Goal: Task Accomplishment & Management: Use online tool/utility

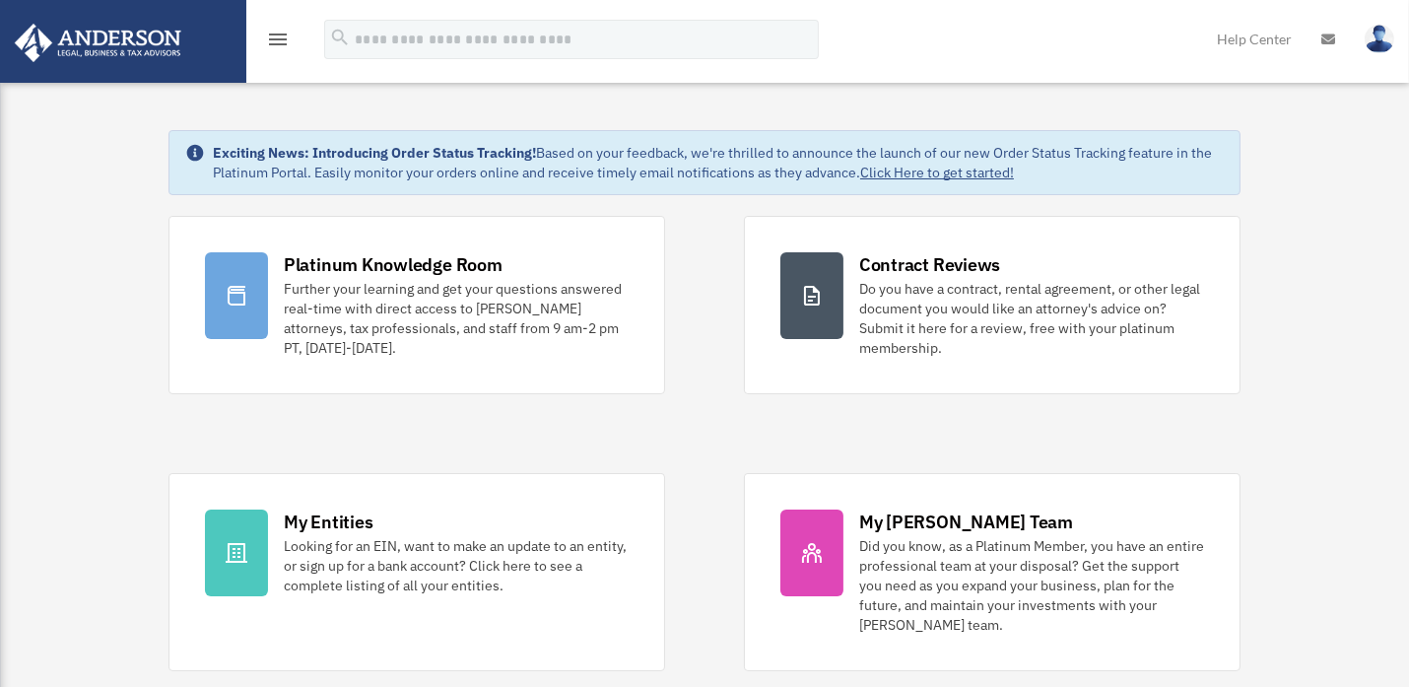
click at [270, 42] on icon "menu" at bounding box center [278, 40] width 24 height 24
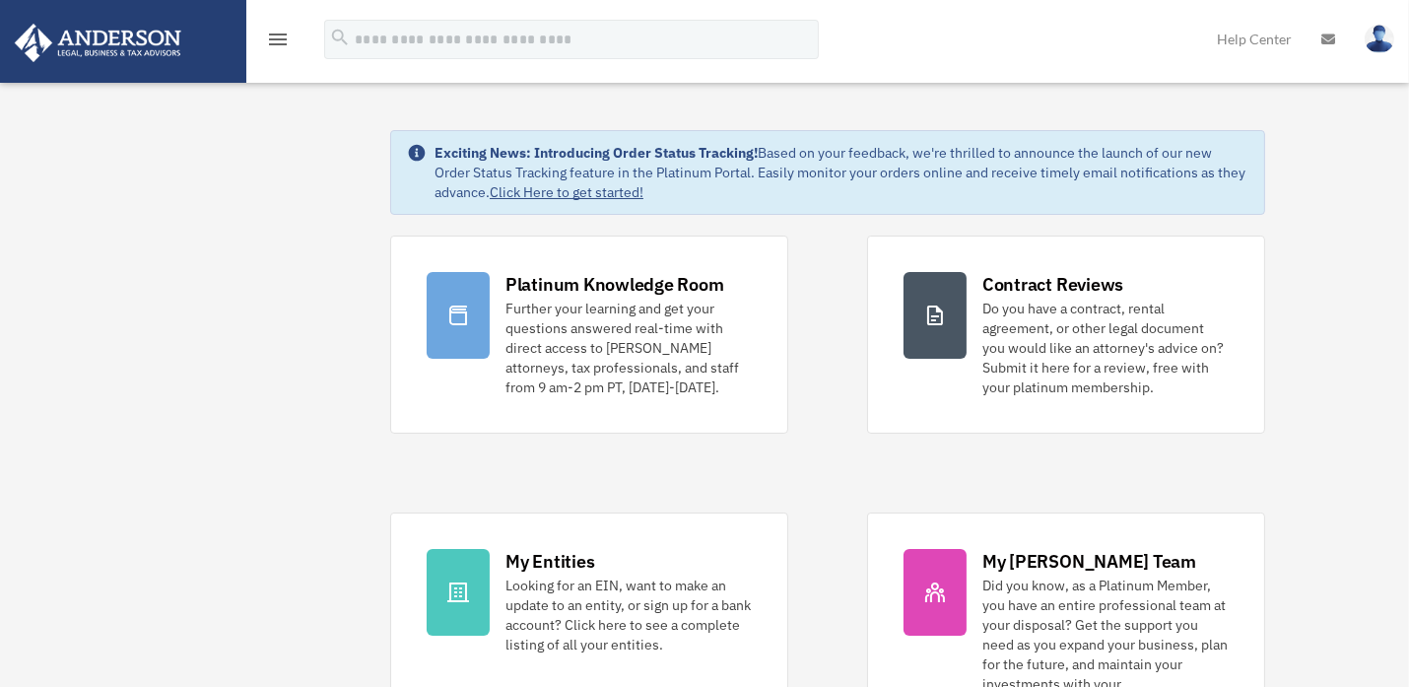
click at [272, 42] on icon "menu" at bounding box center [278, 40] width 24 height 24
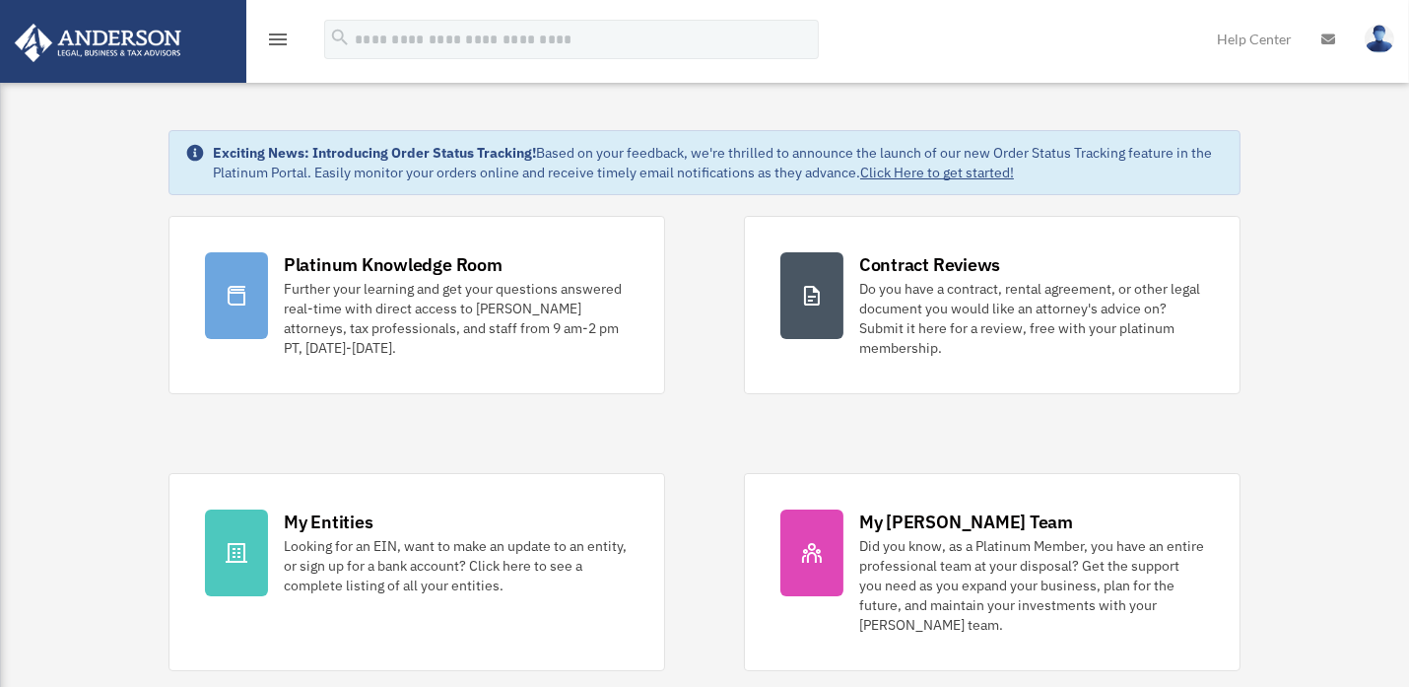
click at [272, 42] on icon "menu" at bounding box center [278, 40] width 24 height 24
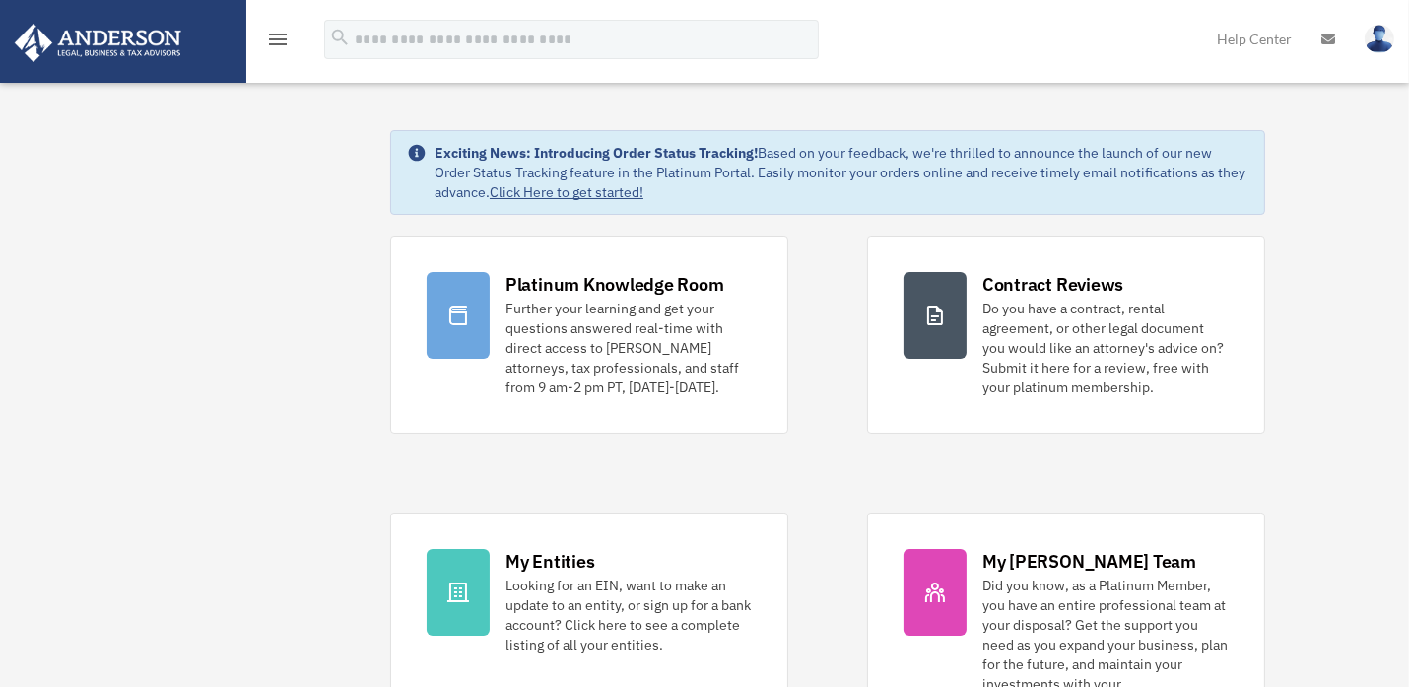
click at [170, 41] on img at bounding box center [98, 43] width 178 height 38
click at [274, 40] on icon "menu" at bounding box center [278, 40] width 24 height 24
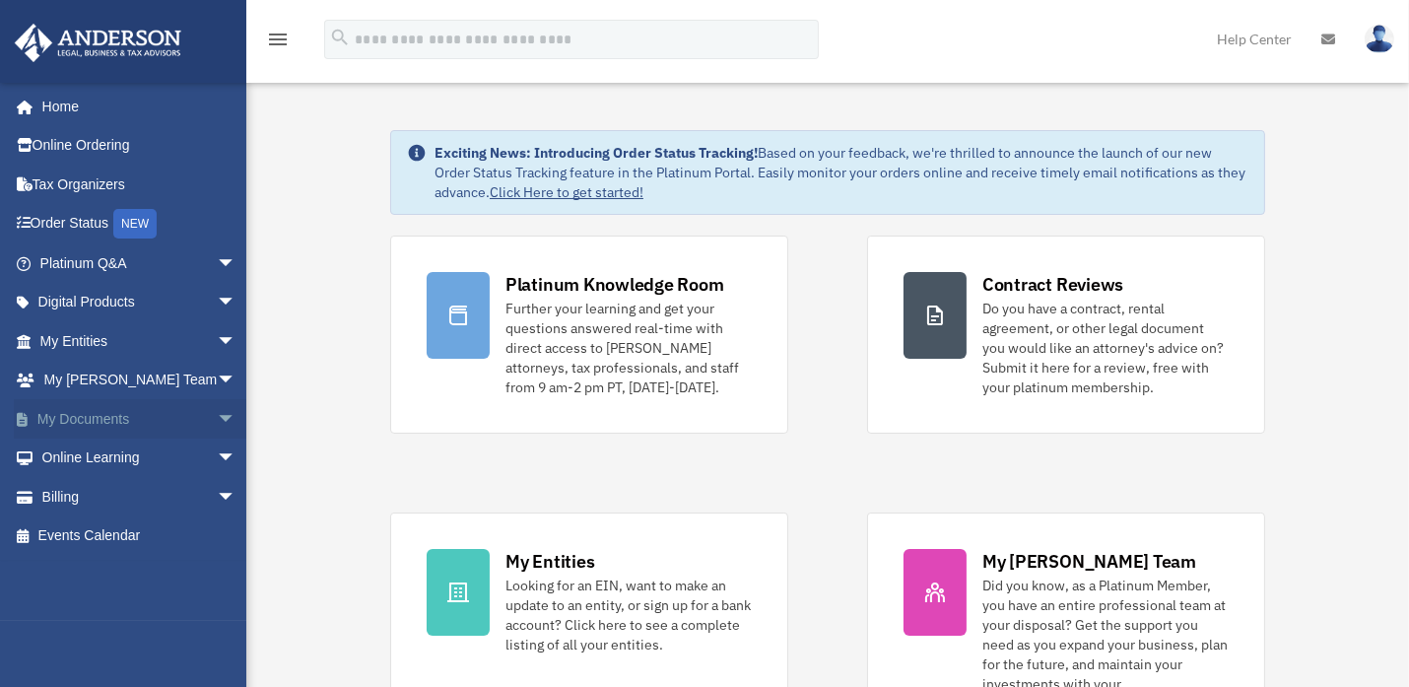
click at [217, 411] on span "arrow_drop_down" at bounding box center [236, 419] width 39 height 40
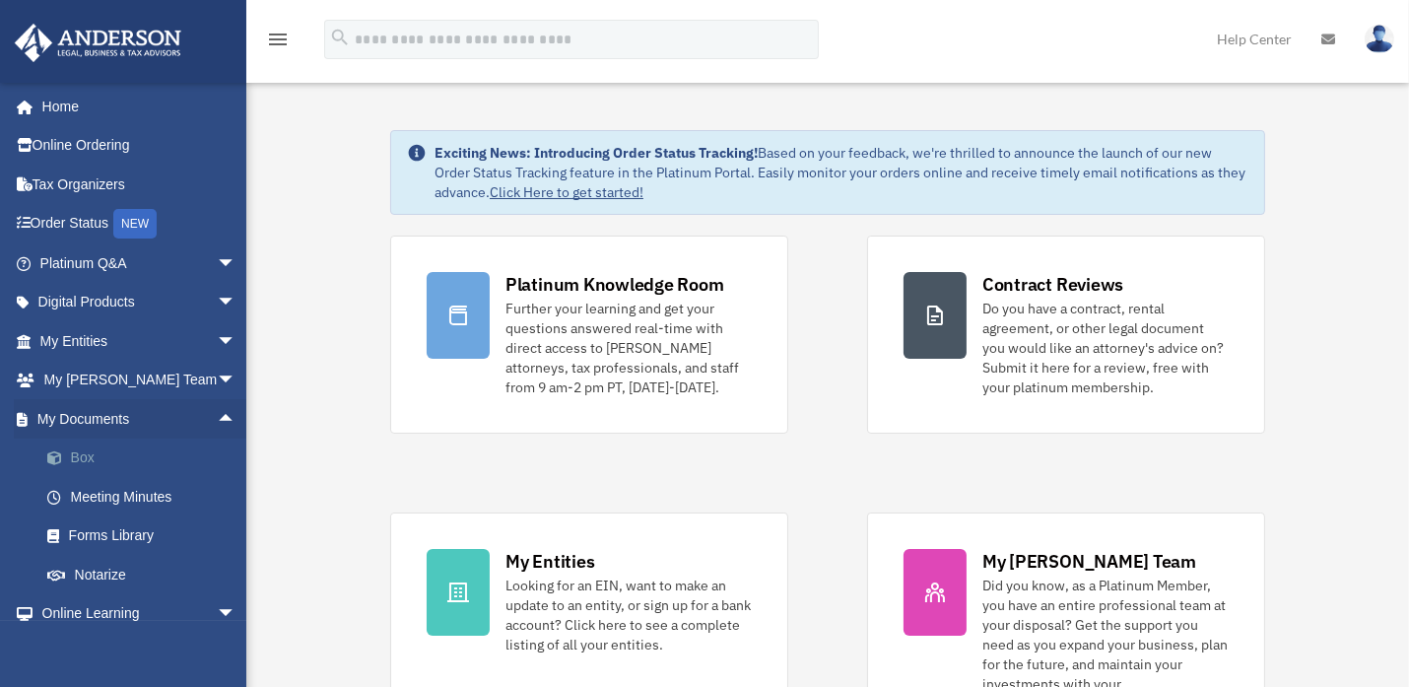
click at [95, 444] on link "Box" at bounding box center [147, 457] width 238 height 39
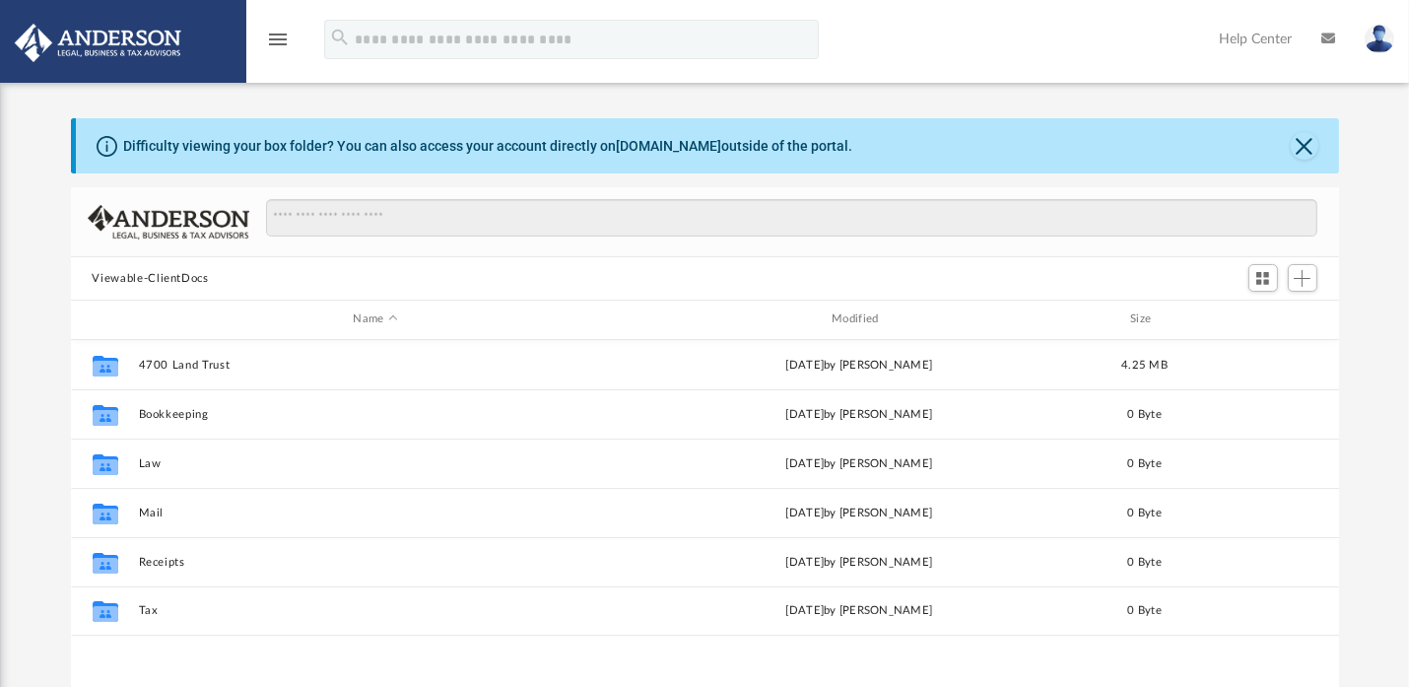
scroll to position [428, 1247]
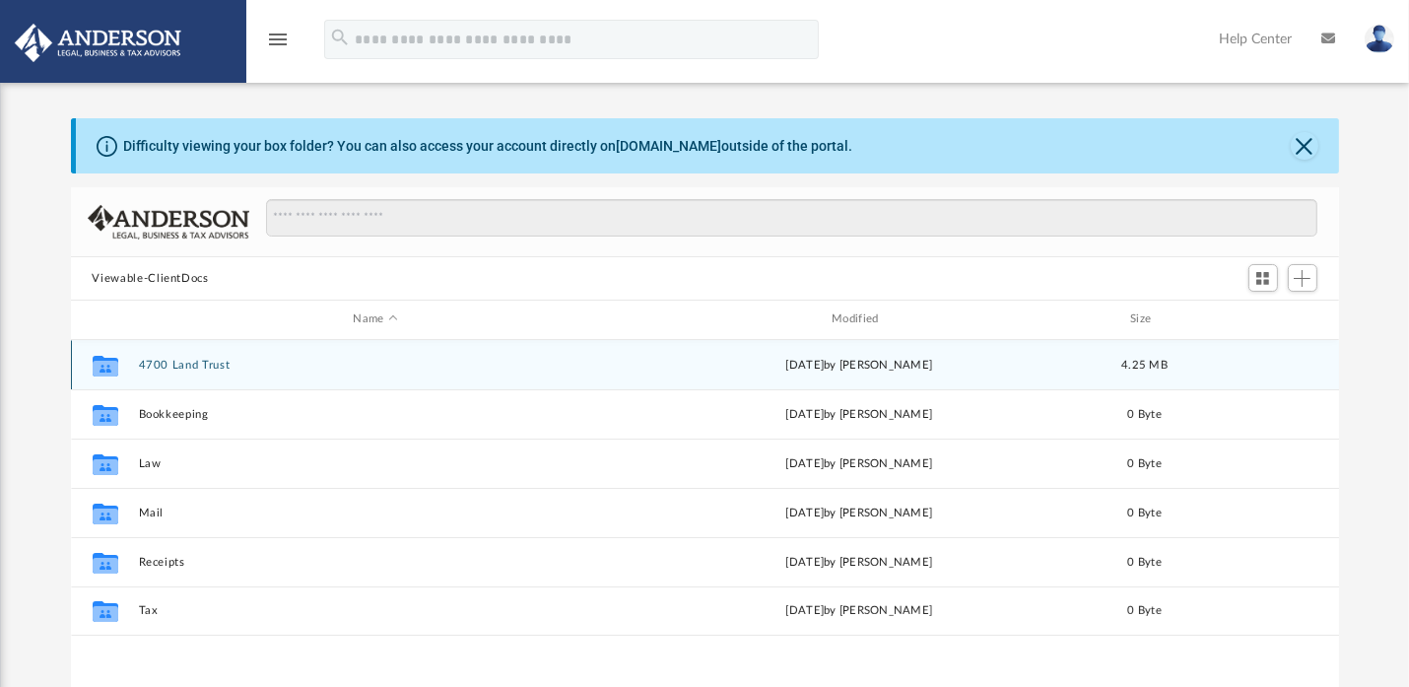
click at [154, 362] on button "4700 Land Trust" at bounding box center [375, 365] width 475 height 13
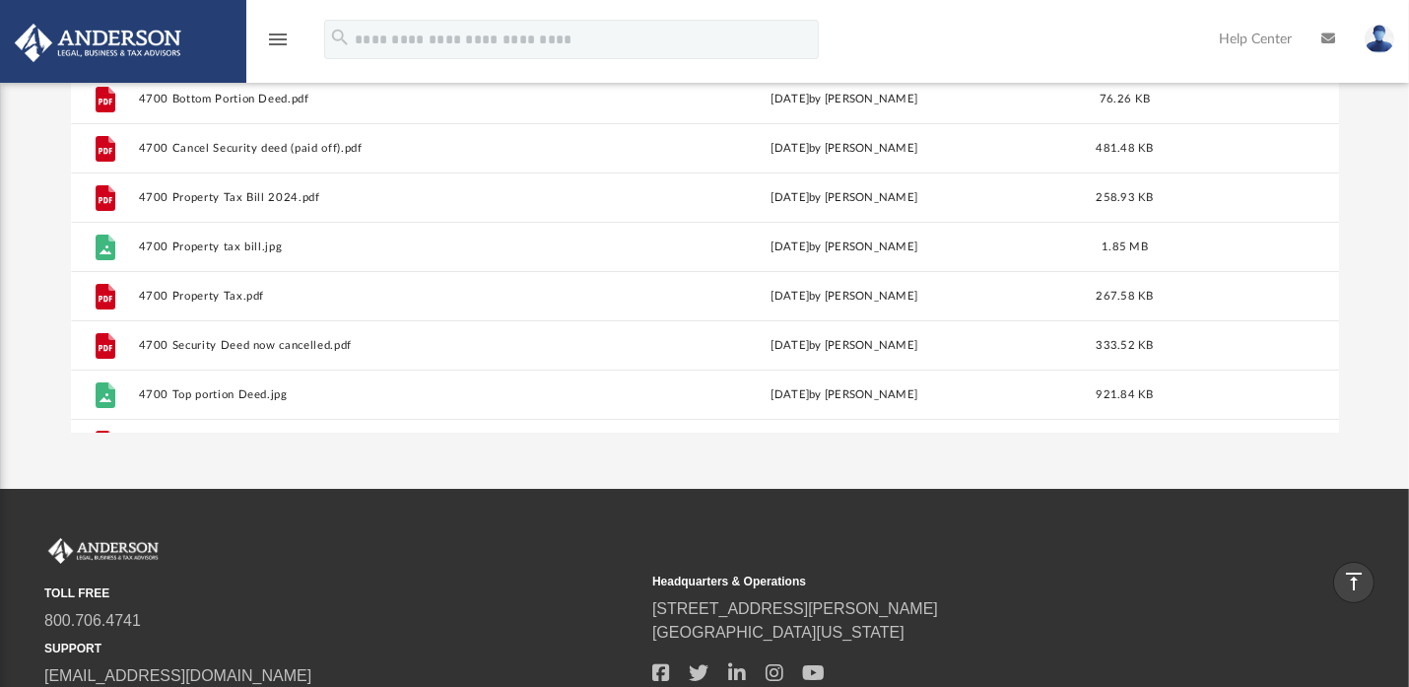
scroll to position [0, 0]
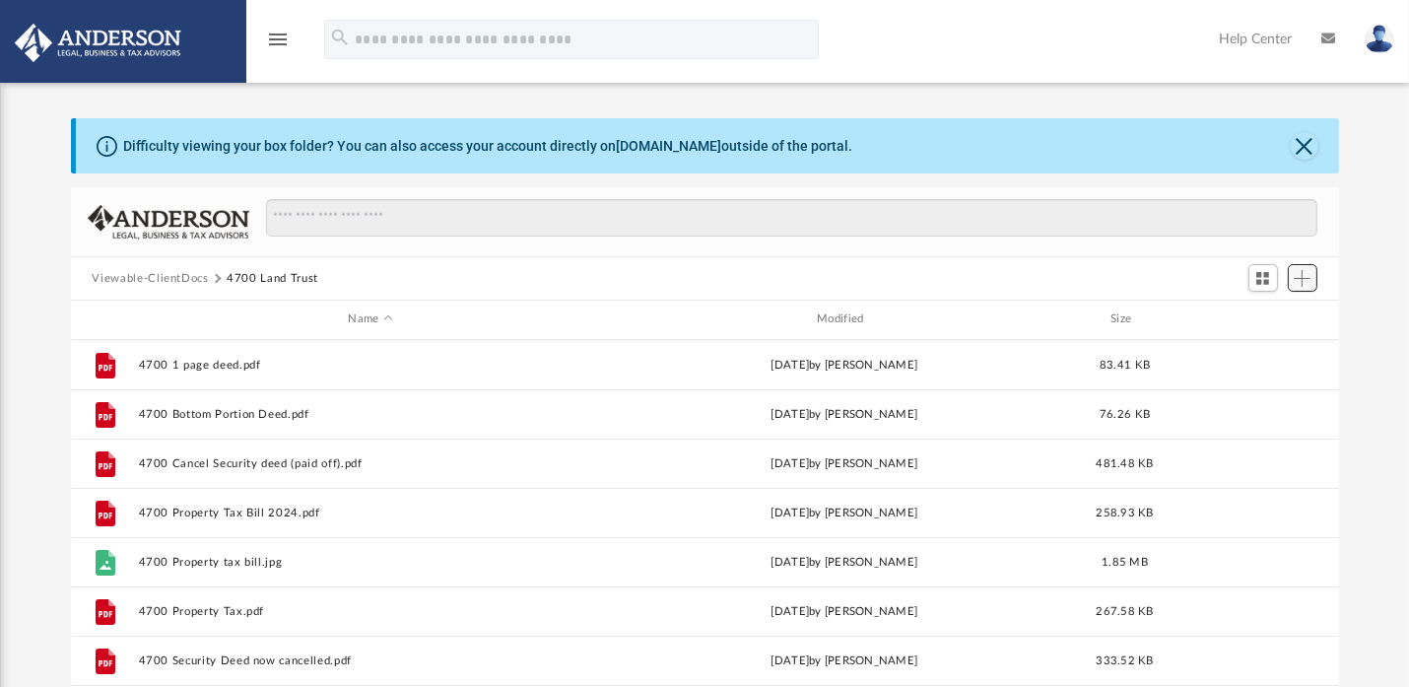
click at [1304, 273] on span "Add" at bounding box center [1302, 278] width 17 height 17
click at [1263, 316] on li "Upload" at bounding box center [1275, 317] width 63 height 21
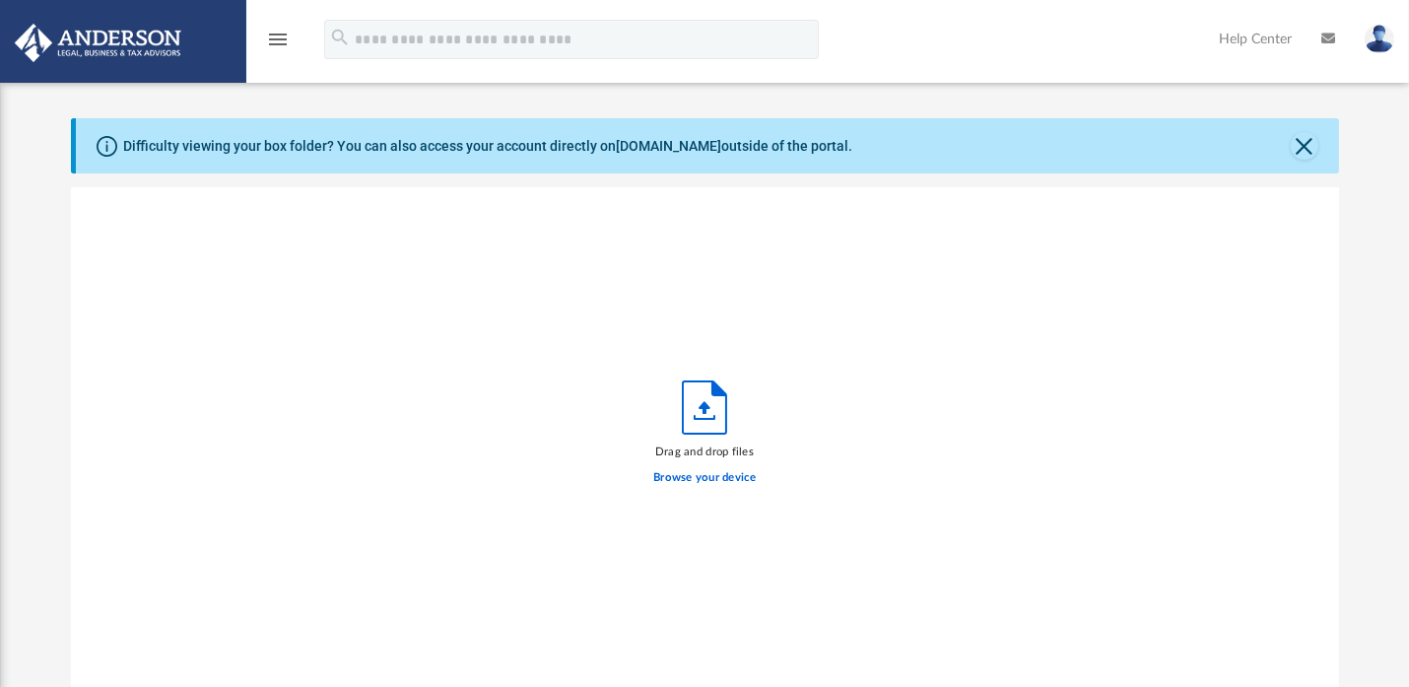
scroll to position [480, 1247]
click at [708, 471] on label "Browse your device" at bounding box center [704, 478] width 102 height 18
click at [0, 0] on input "Browse your device" at bounding box center [0, 0] width 0 height 0
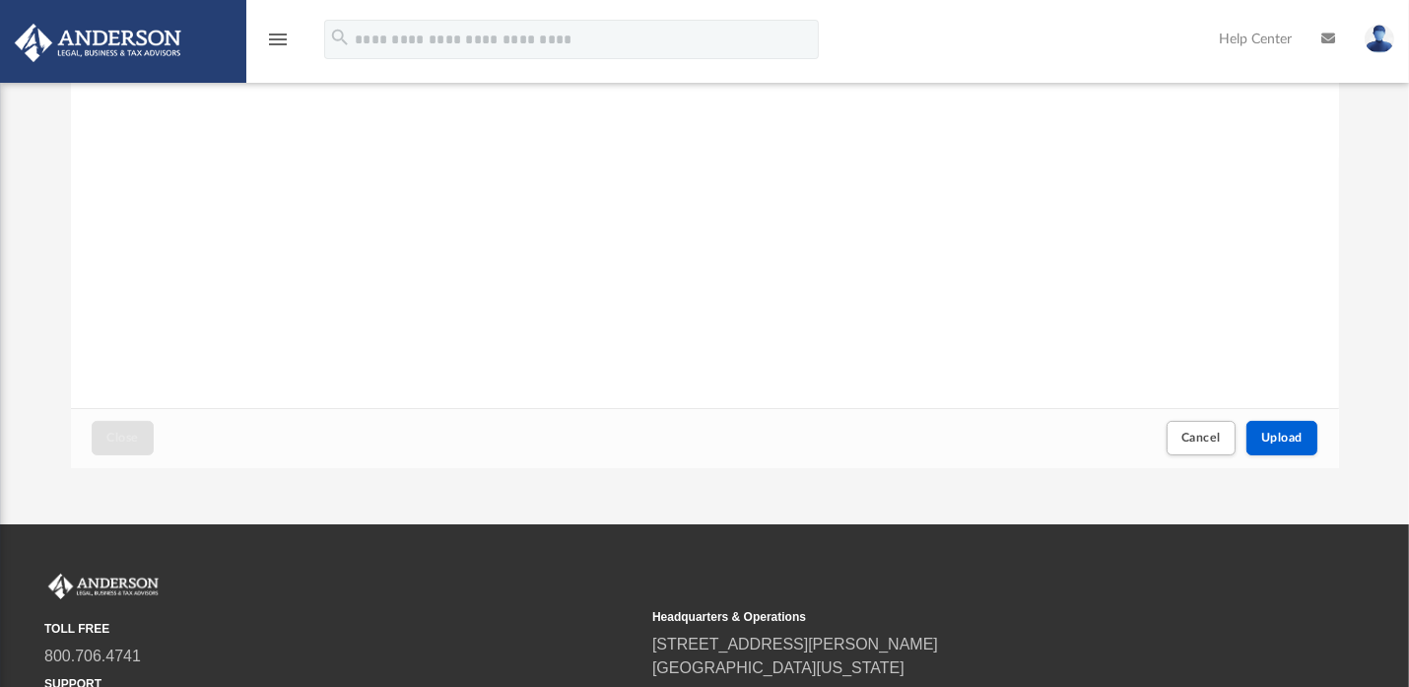
scroll to position [279, 0]
click at [1277, 435] on span "Upload" at bounding box center [1281, 439] width 41 height 12
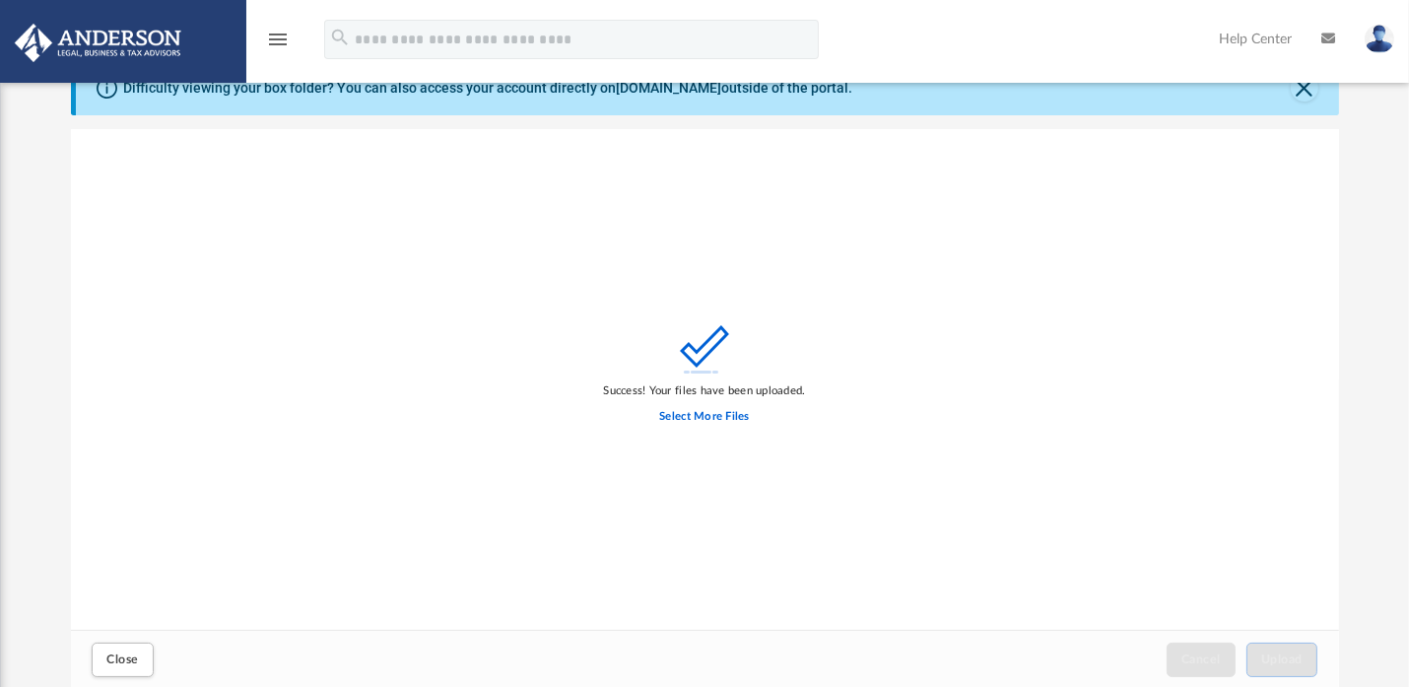
scroll to position [0, 0]
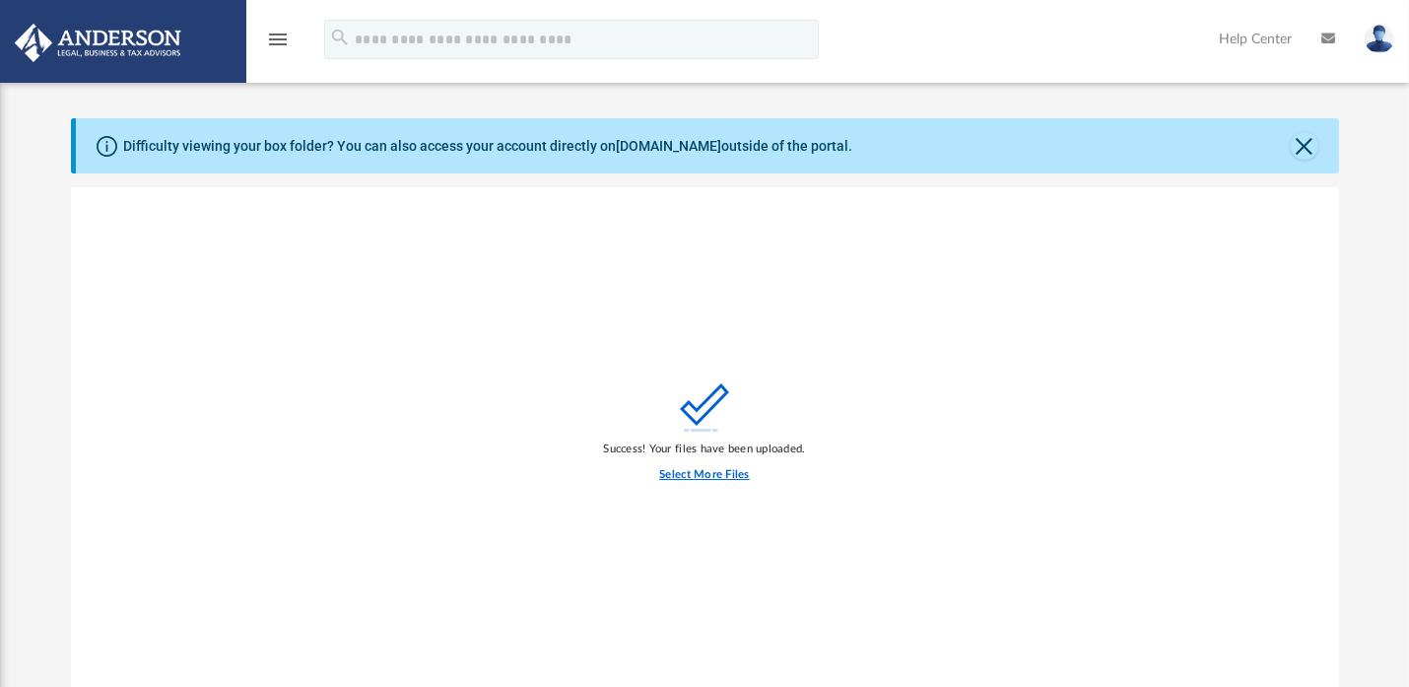
click at [703, 472] on label "Select More Files" at bounding box center [704, 475] width 90 height 18
click at [0, 0] on input "Select More Files" at bounding box center [0, 0] width 0 height 0
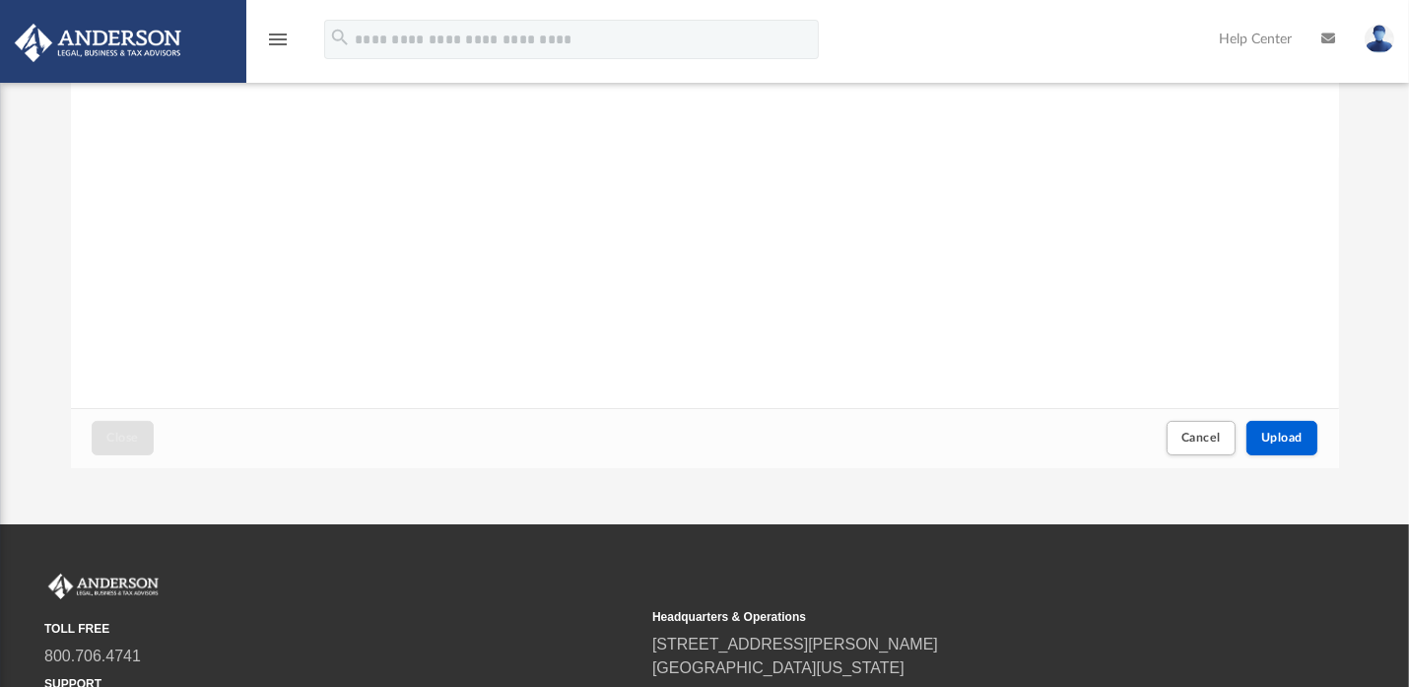
scroll to position [291, 0]
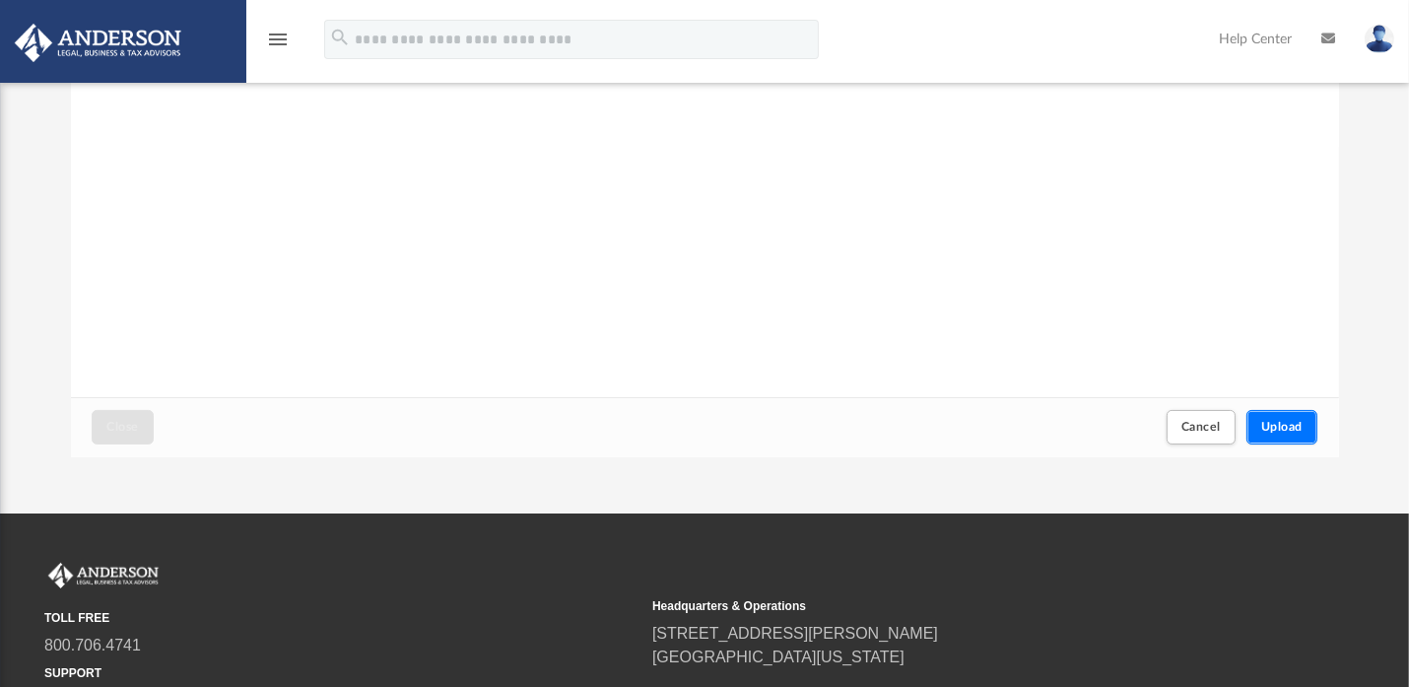
click at [1282, 415] on button "Upload" at bounding box center [1281, 427] width 71 height 34
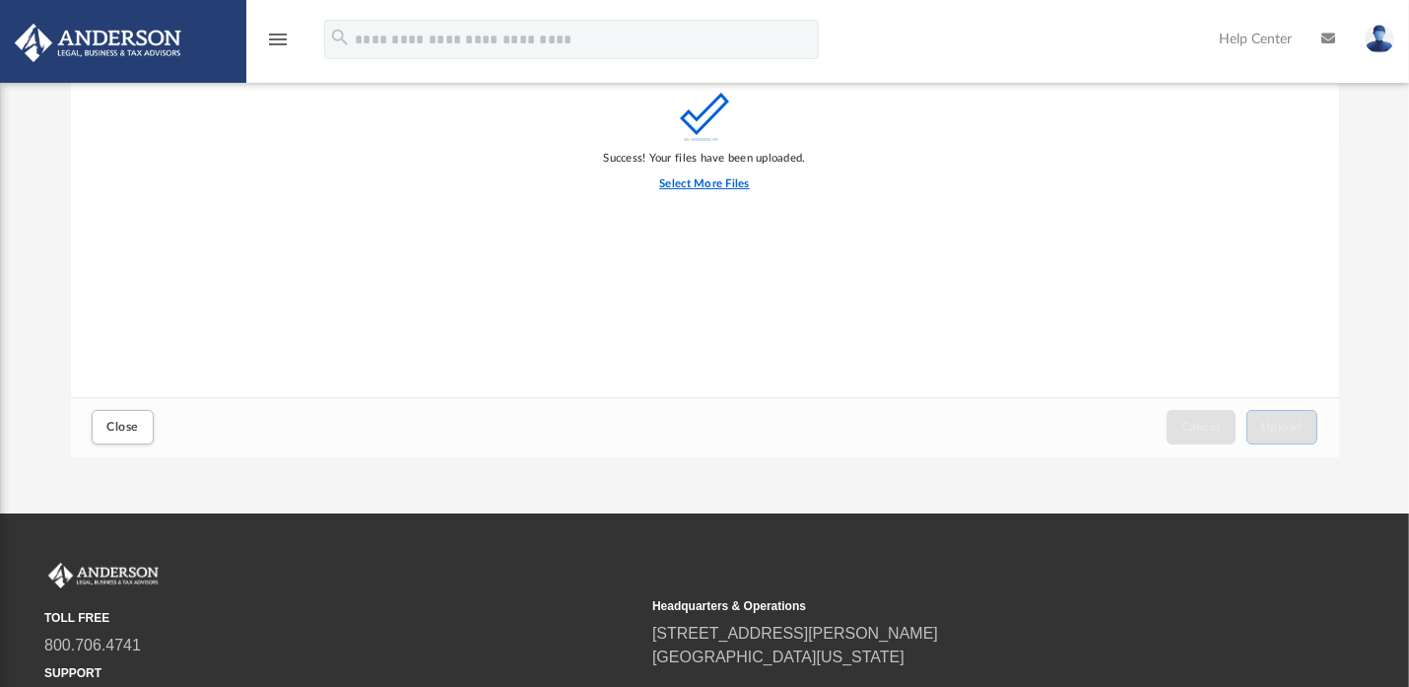
click at [707, 178] on label "Select More Files" at bounding box center [704, 184] width 90 height 18
click at [0, 0] on input "Select More Files" at bounding box center [0, 0] width 0 height 0
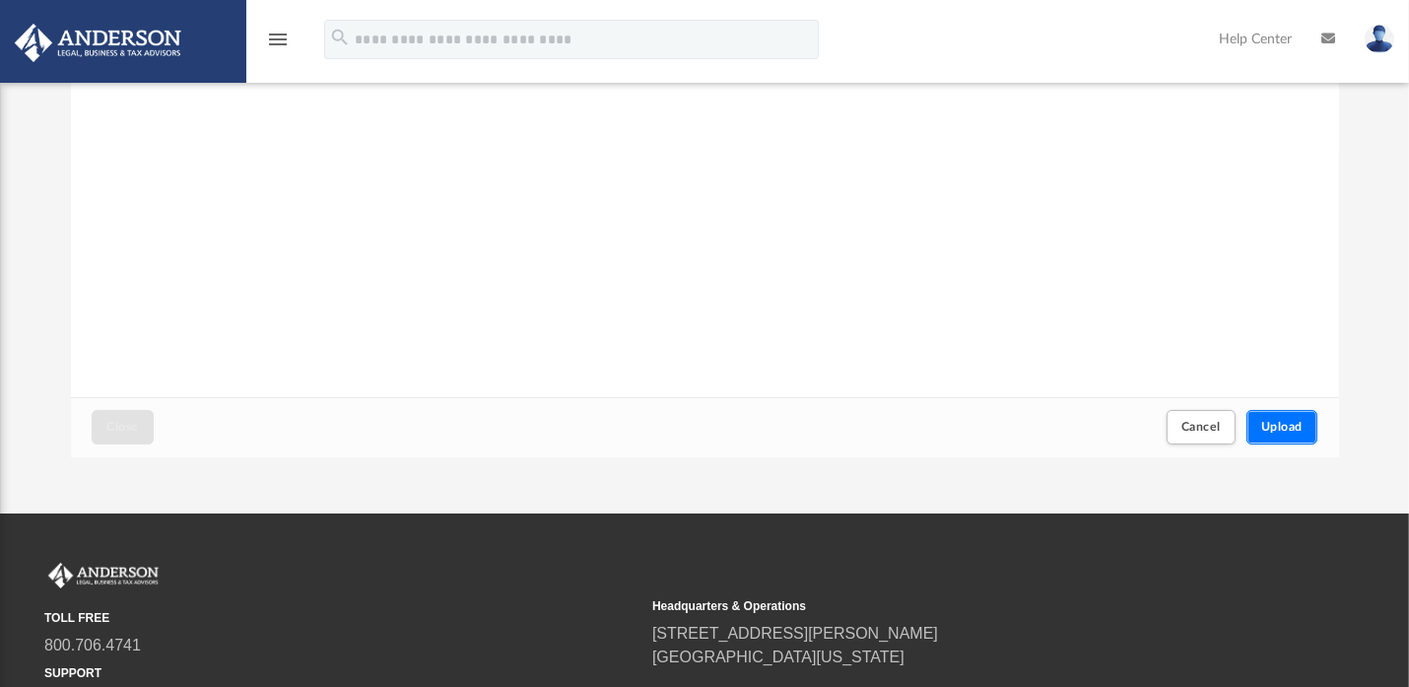
click at [1287, 422] on span "Upload" at bounding box center [1281, 427] width 41 height 12
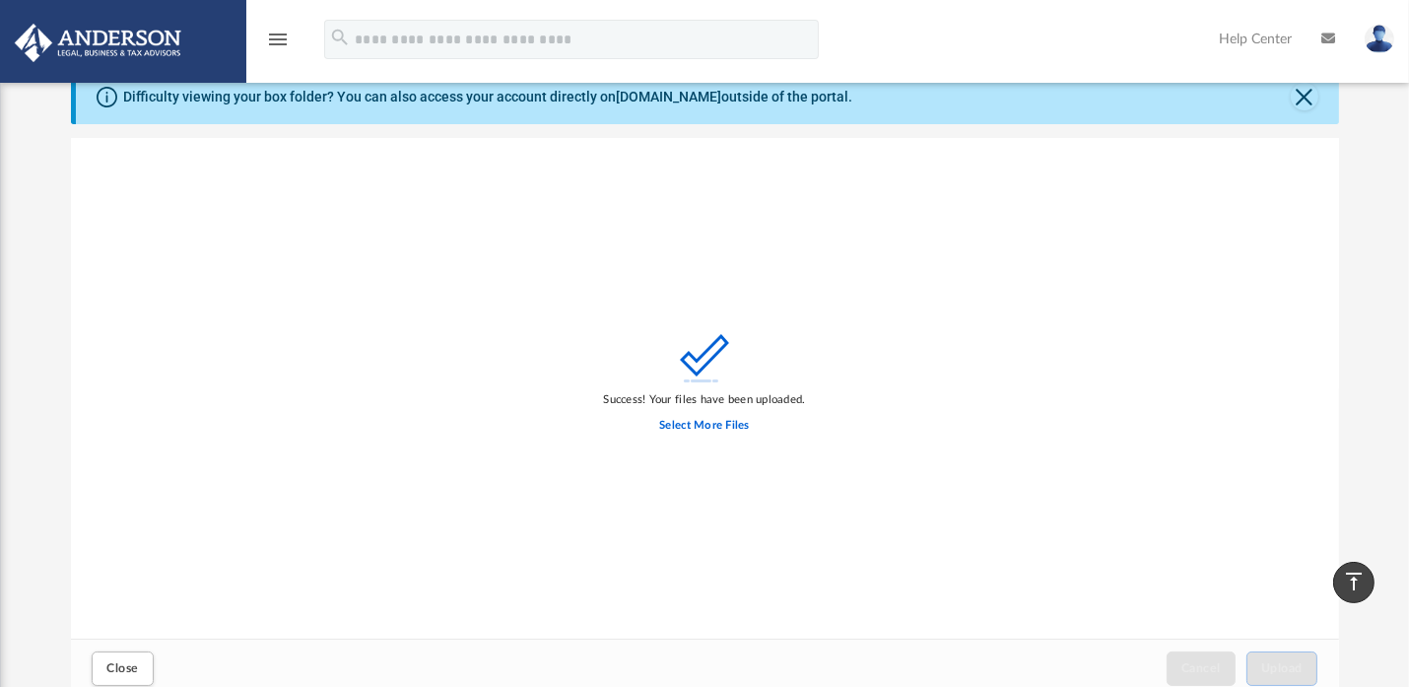
scroll to position [48, 0]
click at [117, 661] on button "Close" at bounding box center [122, 669] width 61 height 34
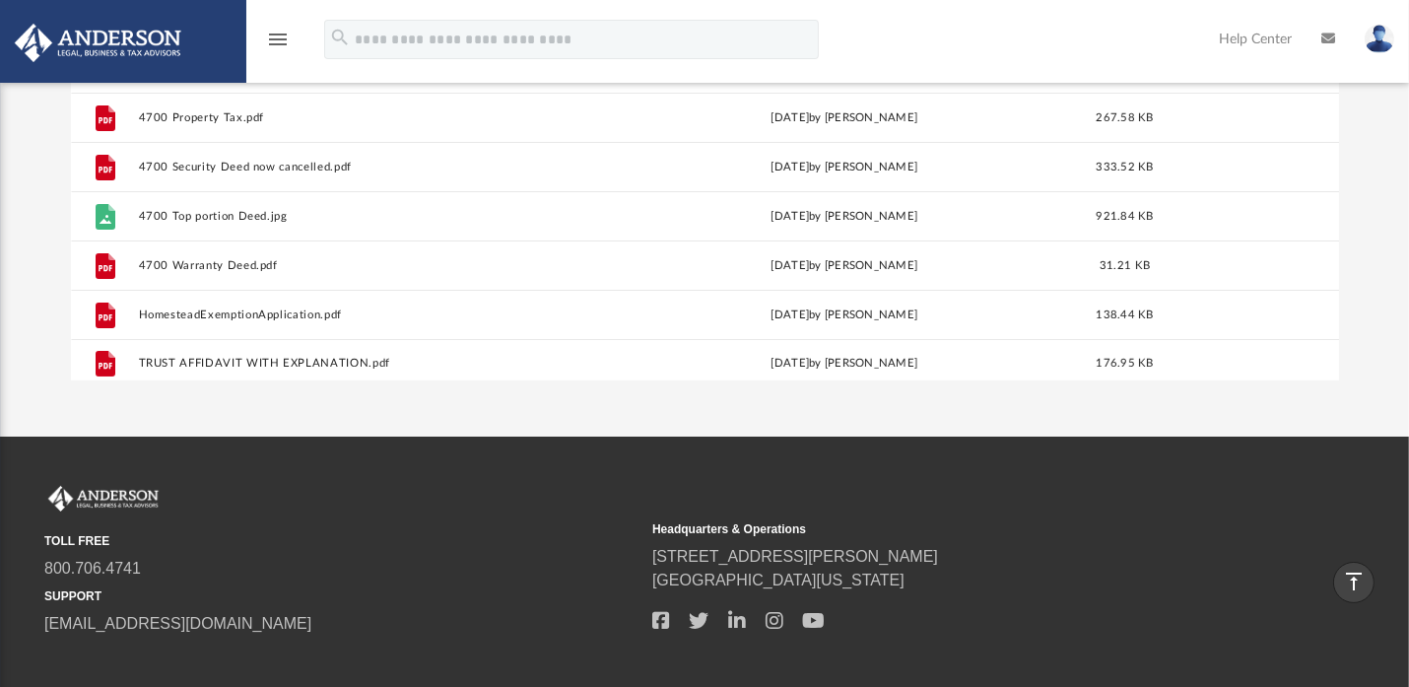
scroll to position [182, 0]
